Goal: Task Accomplishment & Management: Manage account settings

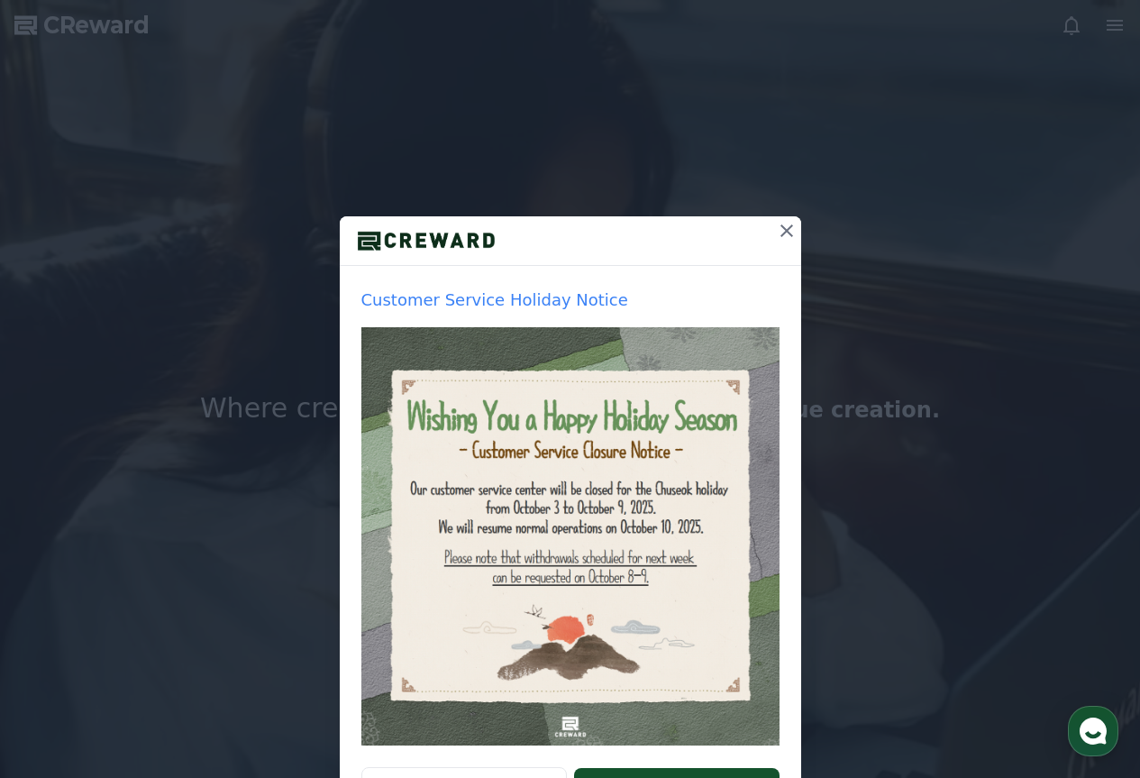
click at [783, 236] on icon at bounding box center [787, 231] width 22 height 22
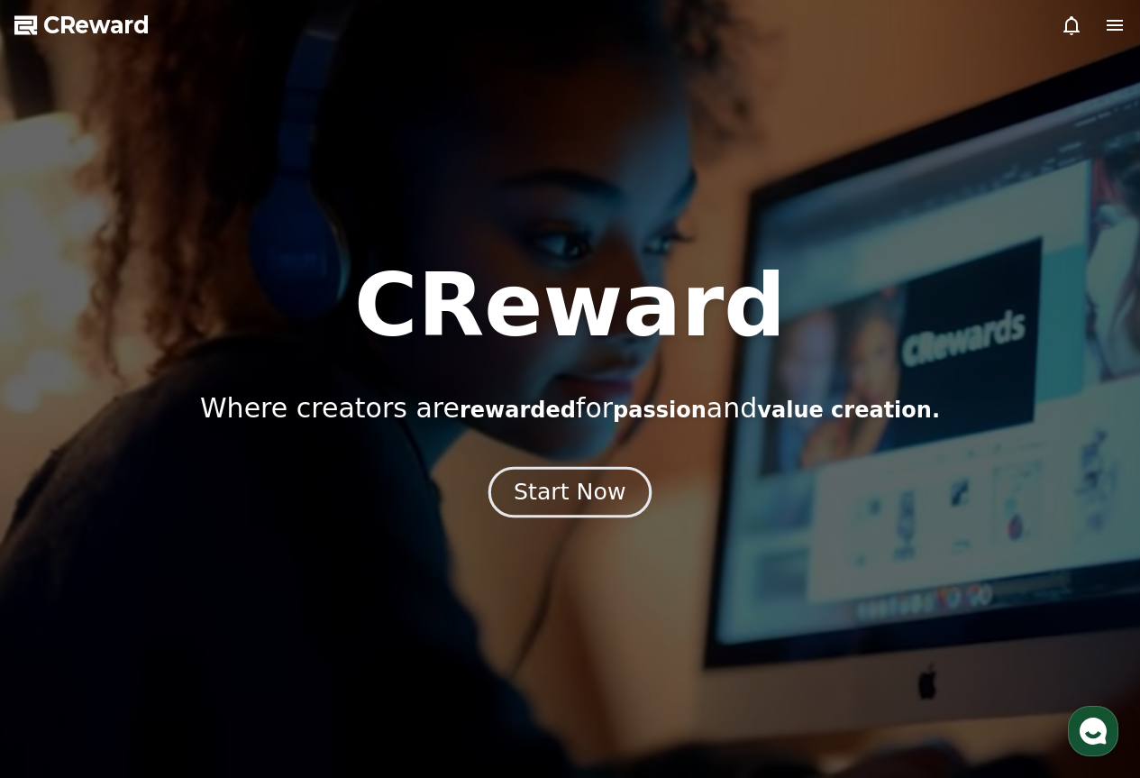
click at [586, 493] on div "Start Now" at bounding box center [570, 492] width 112 height 31
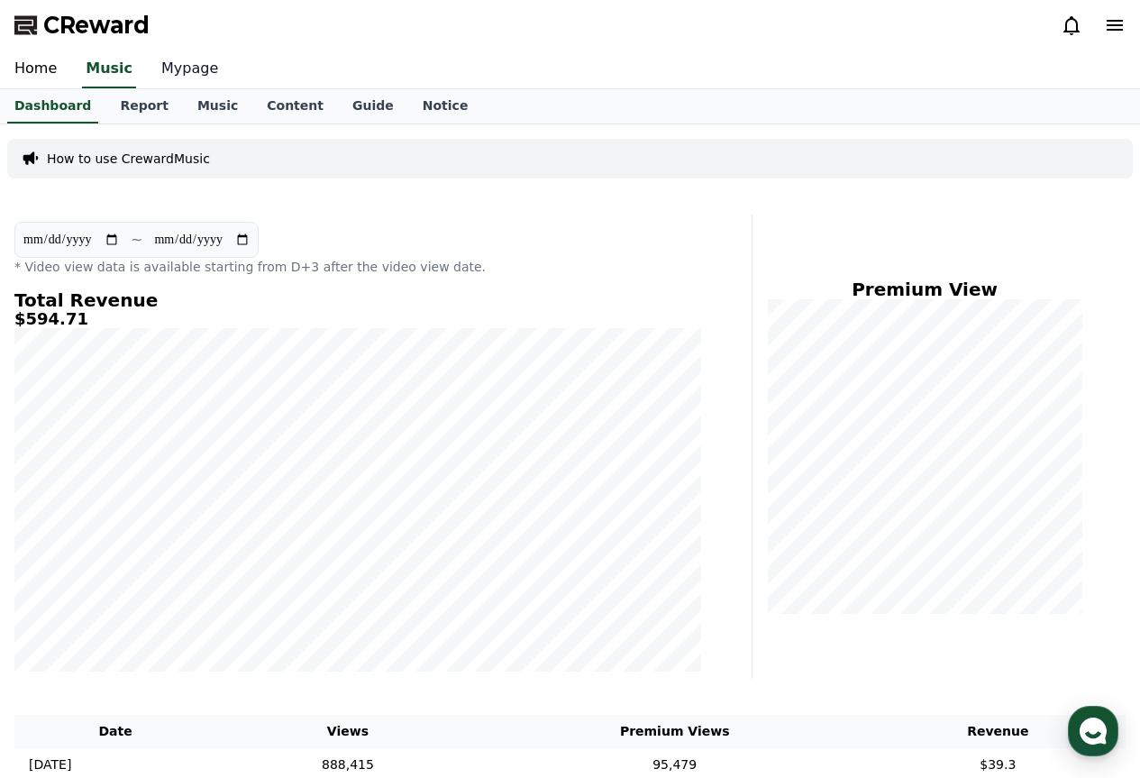
click at [153, 60] on link "Mypage" at bounding box center [190, 69] width 86 height 38
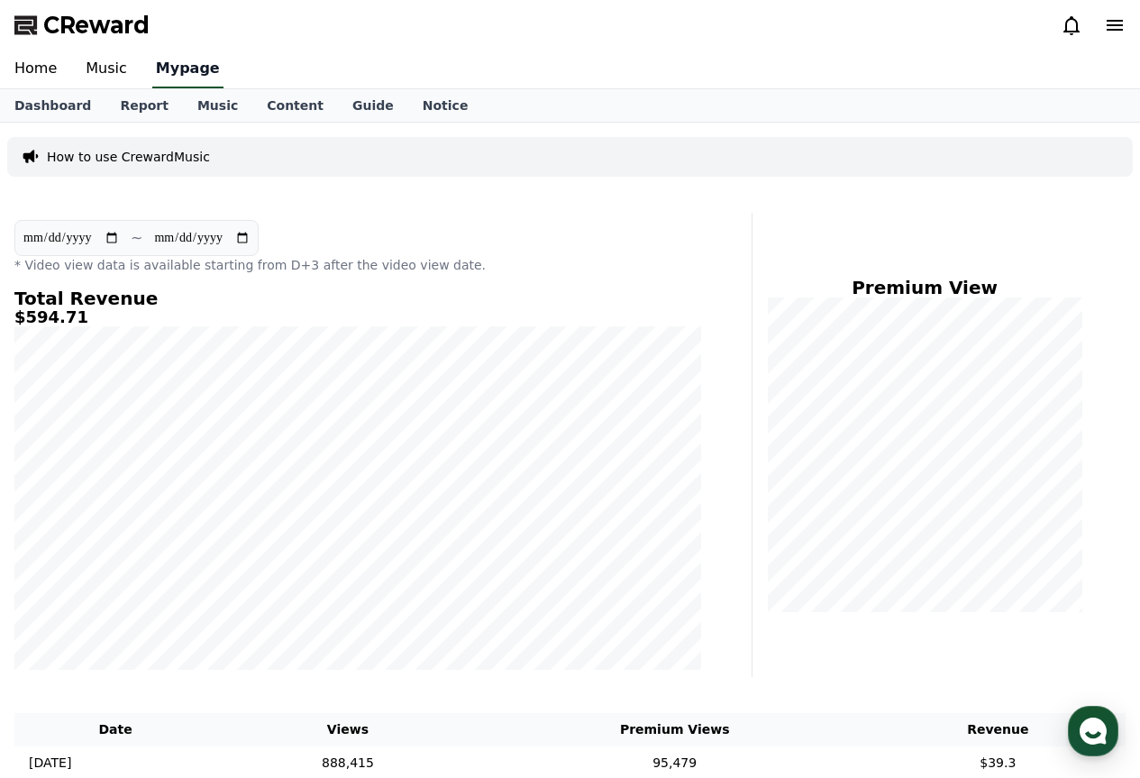
select select "**********"
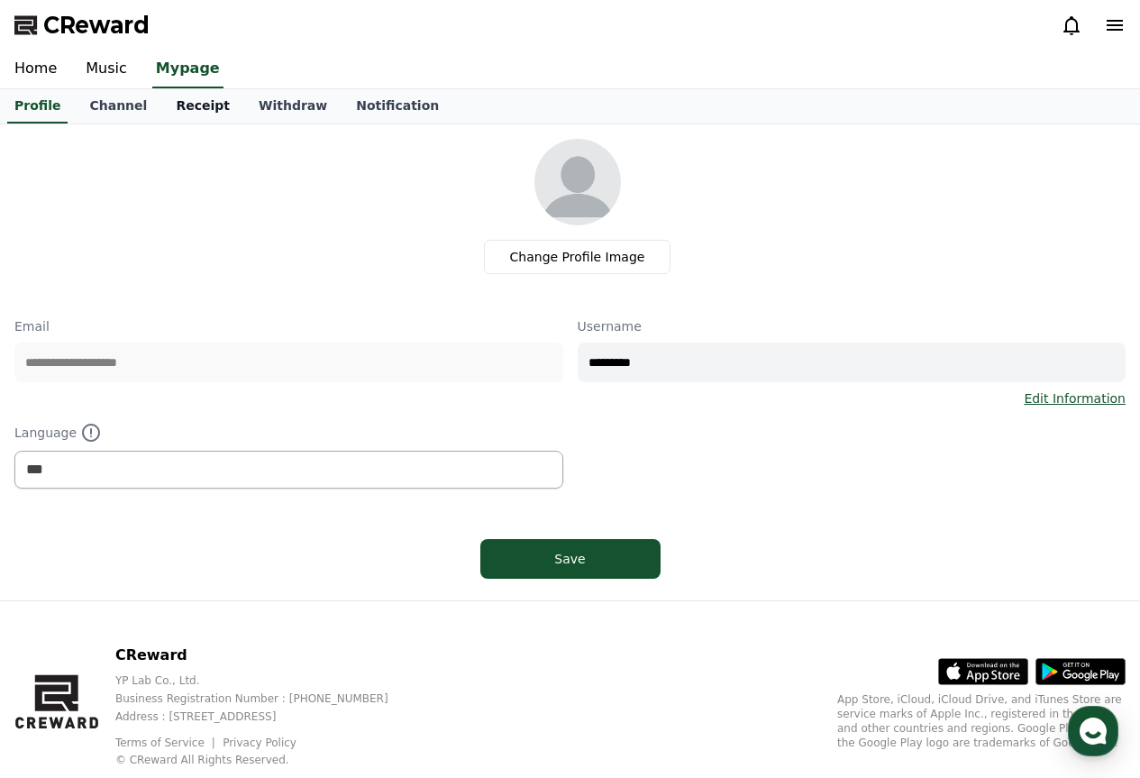
click at [204, 112] on link "Receipt" at bounding box center [202, 106] width 83 height 34
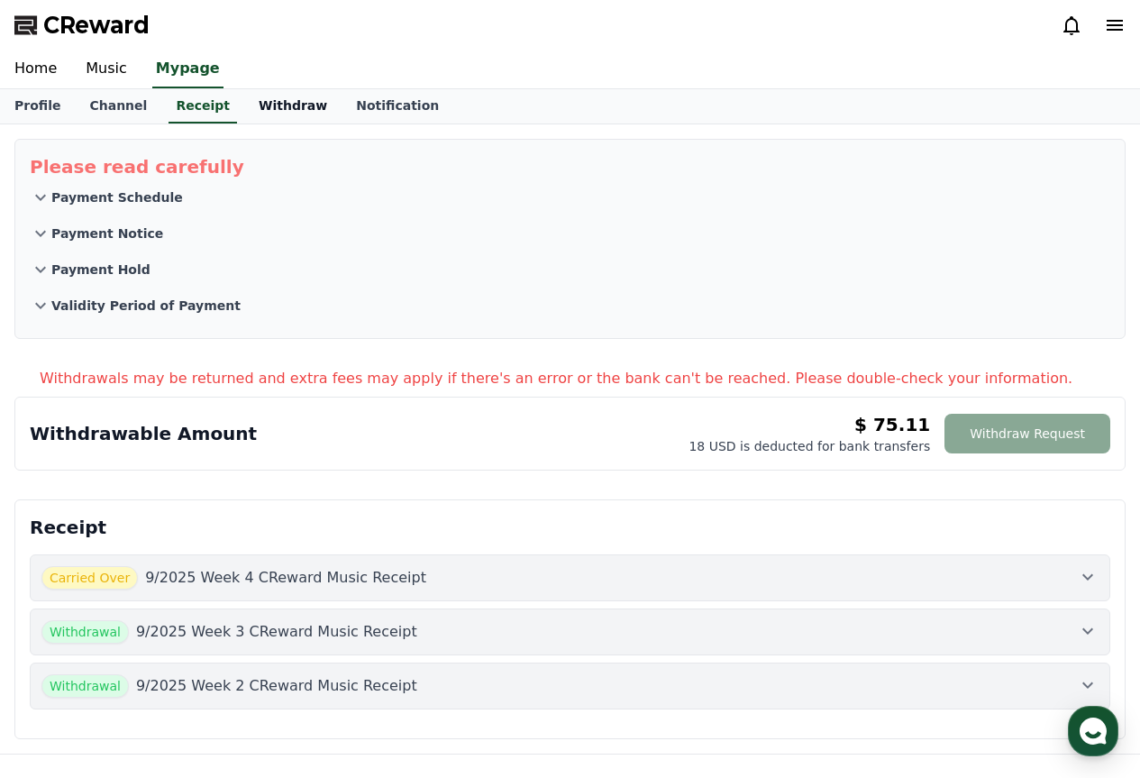
click at [262, 98] on link "Withdraw" at bounding box center [292, 106] width 97 height 34
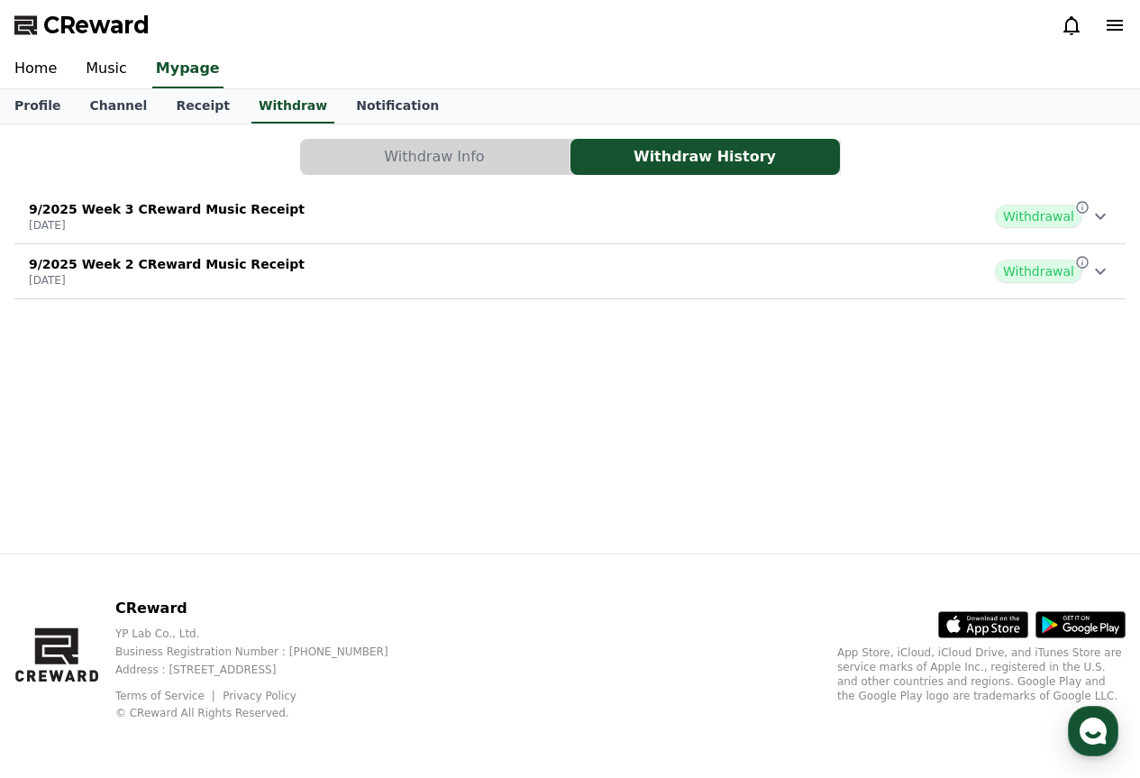
click at [430, 130] on div "Withdraw Info Withdraw History 9/2025 Week 3 CReward Music Receipt [DATE] Withd…" at bounding box center [570, 338] width 1140 height 429
click at [439, 185] on div "Withdraw Info Withdraw History 9/2025 Week 3 CReward Music Receipt [DATE] Withd…" at bounding box center [570, 219] width 1126 height 175
click at [438, 162] on button "Withdraw Info" at bounding box center [434, 157] width 269 height 36
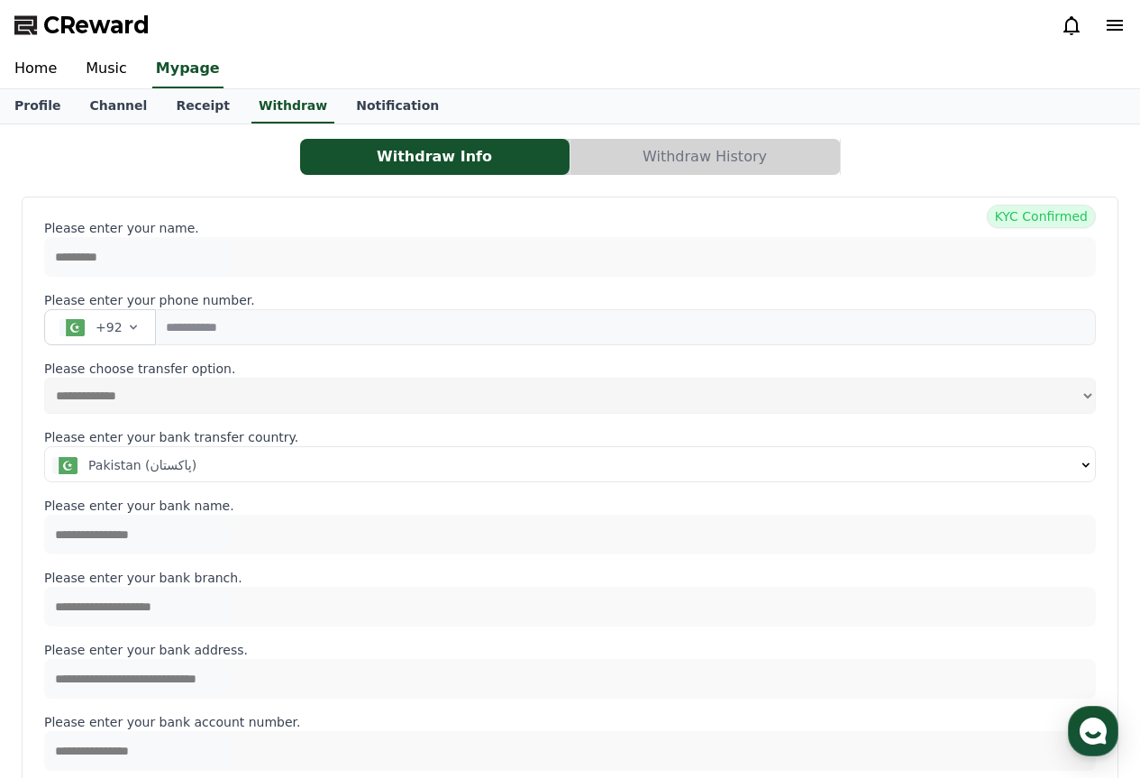
click at [485, 455] on button "Pakistan (‫پاکستان‬‎)" at bounding box center [570, 465] width 1050 height 36
click at [1046, 470] on div "Pakistan (‫پاکستان‬‎)" at bounding box center [563, 465] width 1023 height 18
click at [354, 91] on link "Notification" at bounding box center [398, 106] width 112 height 34
